Goal: Check status: Check status

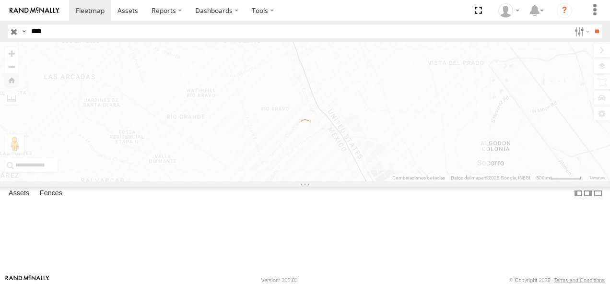
click at [0, 43] on html at bounding box center [305, 142] width 610 height 285
click at [591, 24] on input "**" at bounding box center [596, 31] width 11 height 14
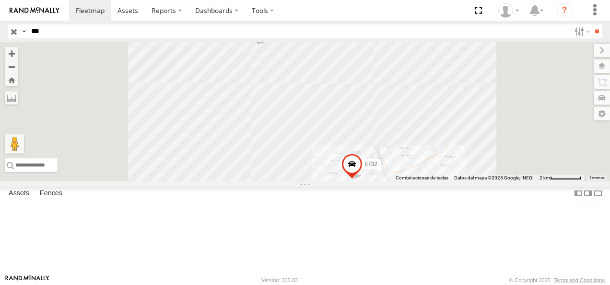
click at [0, 0] on div "626" at bounding box center [0, 0] width 0 height 0
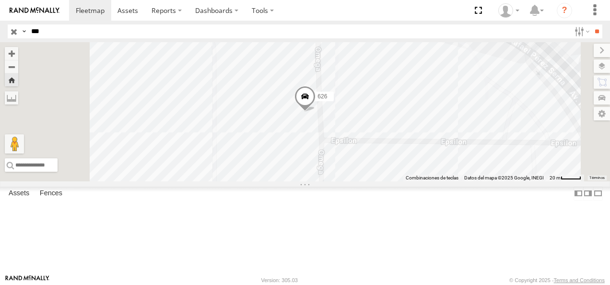
click at [315, 112] on span at bounding box center [304, 99] width 21 height 26
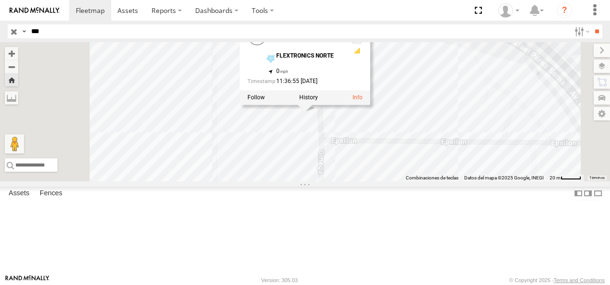
click at [439, 178] on div "626 626 FLEX NORTE FLEXTRONICS NORTE 31.75172 , -106.43039 0 11:36:55 [DATE]" at bounding box center [305, 111] width 610 height 139
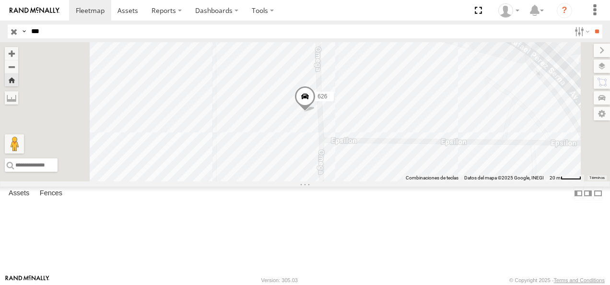
click at [0, 0] on div "626" at bounding box center [0, 0] width 0 height 0
click at [315, 112] on span at bounding box center [304, 99] width 21 height 26
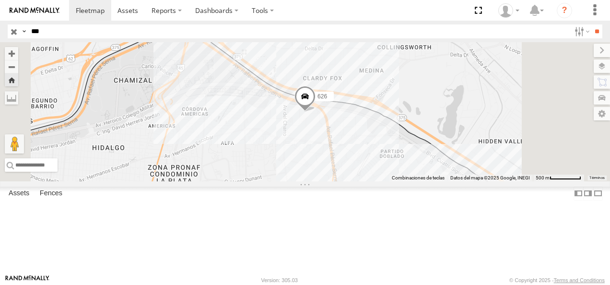
click at [315, 112] on span at bounding box center [304, 99] width 21 height 26
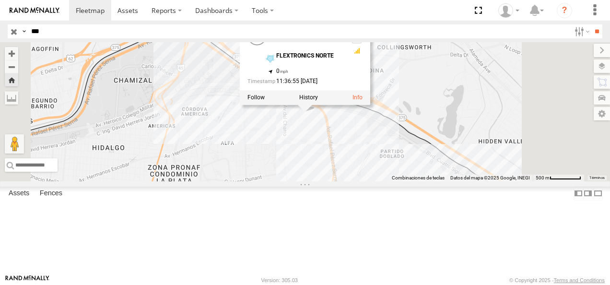
click at [344, 181] on div "626 626 FLEX NORTE FLEXTRONICS NORTE 31.75172 , -106.43039 0 11:36:55 [DATE]" at bounding box center [305, 111] width 610 height 139
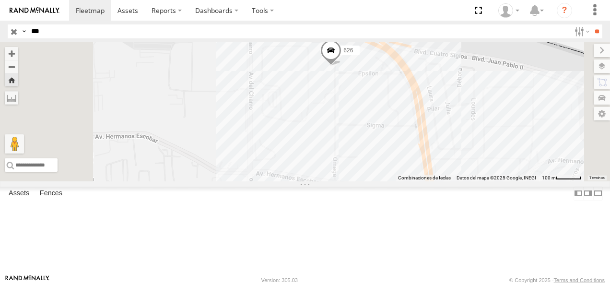
click at [341, 66] on span at bounding box center [330, 53] width 21 height 26
click at [0, 0] on div "626" at bounding box center [0, 0] width 0 height 0
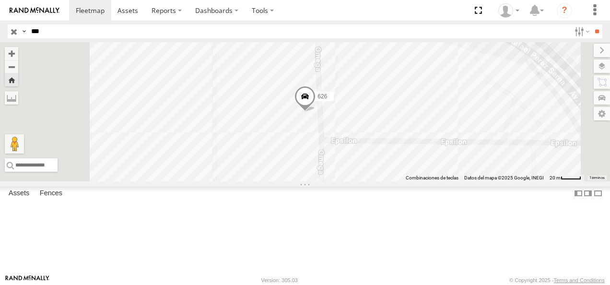
click at [315, 112] on span at bounding box center [304, 99] width 21 height 26
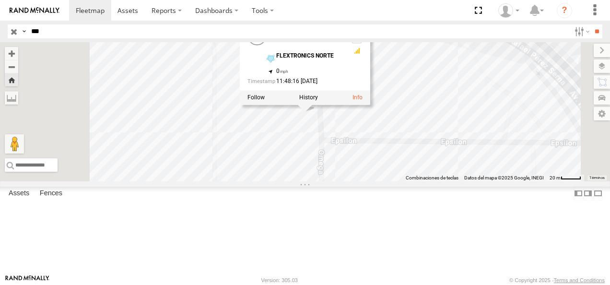
click at [0, 0] on div "626 FLEX NORTE" at bounding box center [0, 0] width 0 height 0
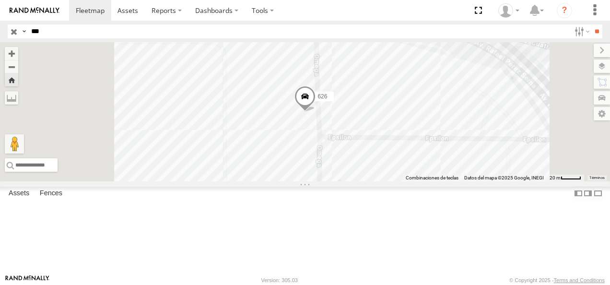
click at [315, 112] on span at bounding box center [304, 99] width 21 height 26
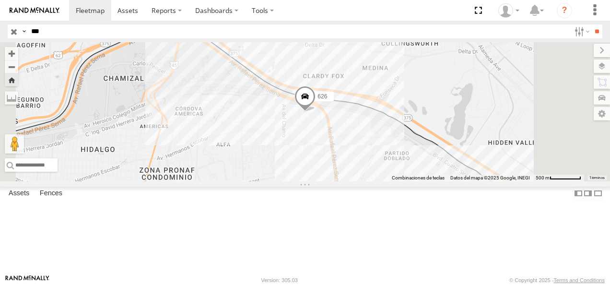
drag, startPoint x: 46, startPoint y: 29, endPoint x: 1, endPoint y: 28, distance: 45.5
click at [1, 28] on header "Search Query Asset ID Asset Label Registration Manufacturer Model VIN Job ID" at bounding box center [305, 32] width 610 height 22
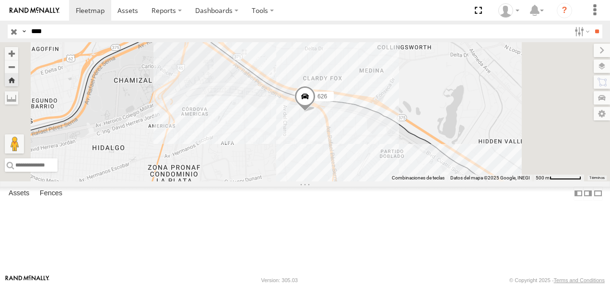
click at [591, 24] on input "**" at bounding box center [596, 31] width 11 height 14
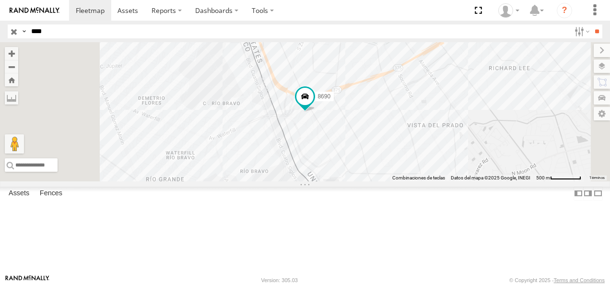
click at [0, 0] on div "8690" at bounding box center [0, 0] width 0 height 0
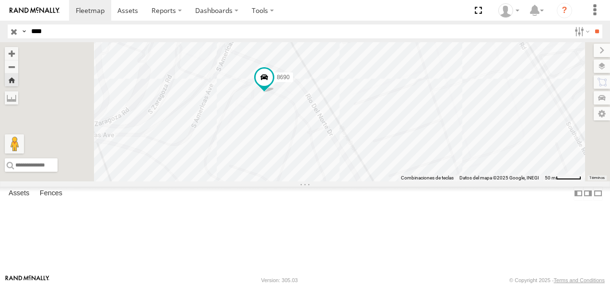
drag, startPoint x: 389, startPoint y: 185, endPoint x: 326, endPoint y: 109, distance: 99.0
click at [326, 109] on div "8690" at bounding box center [305, 111] width 610 height 139
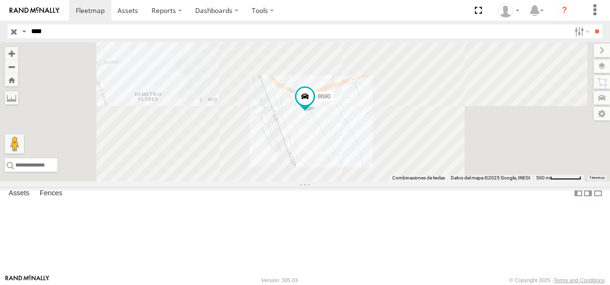
drag, startPoint x: 53, startPoint y: 34, endPoint x: -2, endPoint y: 34, distance: 54.6
click at [0, 34] on html at bounding box center [305, 142] width 610 height 285
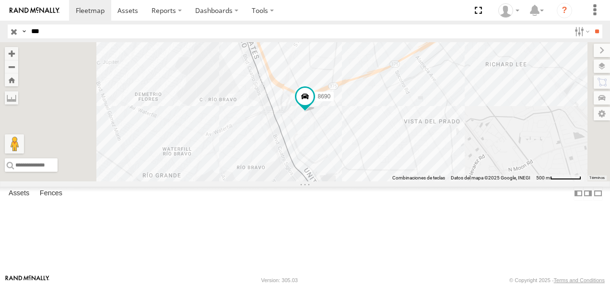
type input "***"
click at [591, 24] on input "**" at bounding box center [596, 31] width 11 height 14
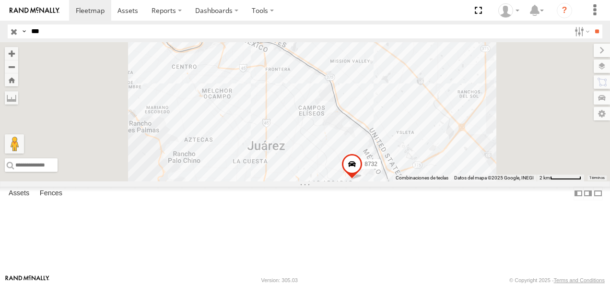
click at [0, 0] on div "FLEX NORTE" at bounding box center [0, 0] width 0 height 0
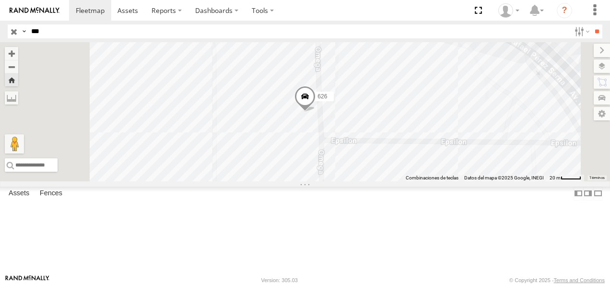
click at [315, 112] on span at bounding box center [304, 99] width 21 height 26
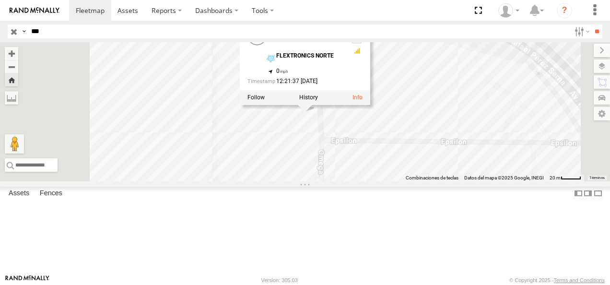
click at [440, 181] on div "626 626 FLEX NORTE FLEXTRONICS NORTE 31.75172 , -106.43039 0 12:21:37 [DATE]" at bounding box center [305, 111] width 610 height 139
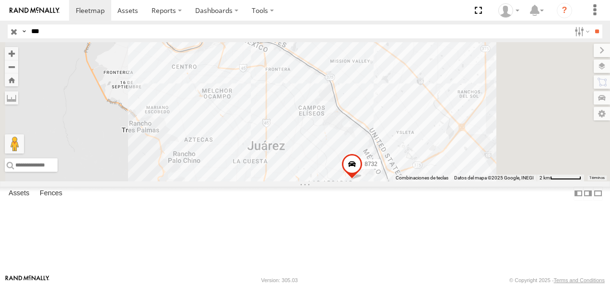
click at [268, 45] on span at bounding box center [257, 32] width 21 height 26
click at [335, 135] on div "8732 626 626 FLEX NORTE FLEXTRONICS NORTE 31.75172 , -106.43039 0 12:29:37 [DAT…" at bounding box center [305, 111] width 610 height 139
click at [0, 0] on div "626" at bounding box center [0, 0] width 0 height 0
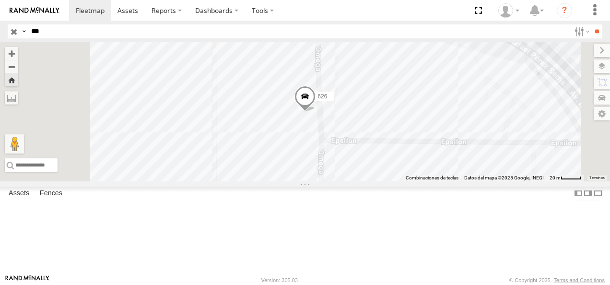
click at [315, 112] on span at bounding box center [304, 99] width 21 height 26
